Goal: Task Accomplishment & Management: Use online tool/utility

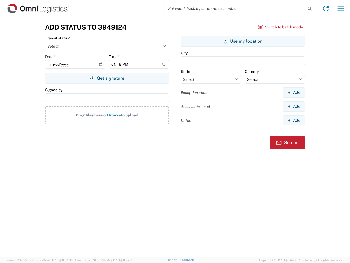
click at [235, 8] on input "search" at bounding box center [235, 8] width 142 height 10
click at [310, 9] on icon at bounding box center [310, 9] width 8 height 8
click at [326, 8] on icon at bounding box center [326, 8] width 9 height 9
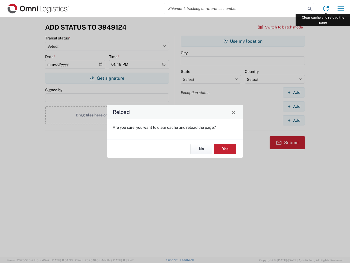
click at [341, 8] on div "Reload Are you sure, you want to clear cache and reload the page? No Yes" at bounding box center [175, 131] width 350 height 263
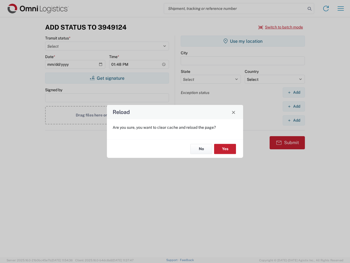
click at [281, 27] on div "Reload Are you sure, you want to clear cache and reload the page? No Yes" at bounding box center [175, 131] width 350 height 263
click at [107, 78] on div "Reload Are you sure, you want to clear cache and reload the page? No Yes" at bounding box center [175, 131] width 350 height 263
click at [243, 41] on div "Reload Are you sure, you want to clear cache and reload the page? No Yes" at bounding box center [175, 131] width 350 height 263
click at [294, 92] on div "Reload Are you sure, you want to clear cache and reload the page? No Yes" at bounding box center [175, 131] width 350 height 263
click at [294, 106] on div "Reload Are you sure, you want to clear cache and reload the page? No Yes" at bounding box center [175, 131] width 350 height 263
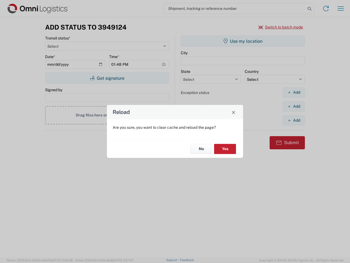
click at [294, 120] on div "Reload Are you sure, you want to clear cache and reload the page? No Yes" at bounding box center [175, 131] width 350 height 263
